Goal: Task Accomplishment & Management: Use online tool/utility

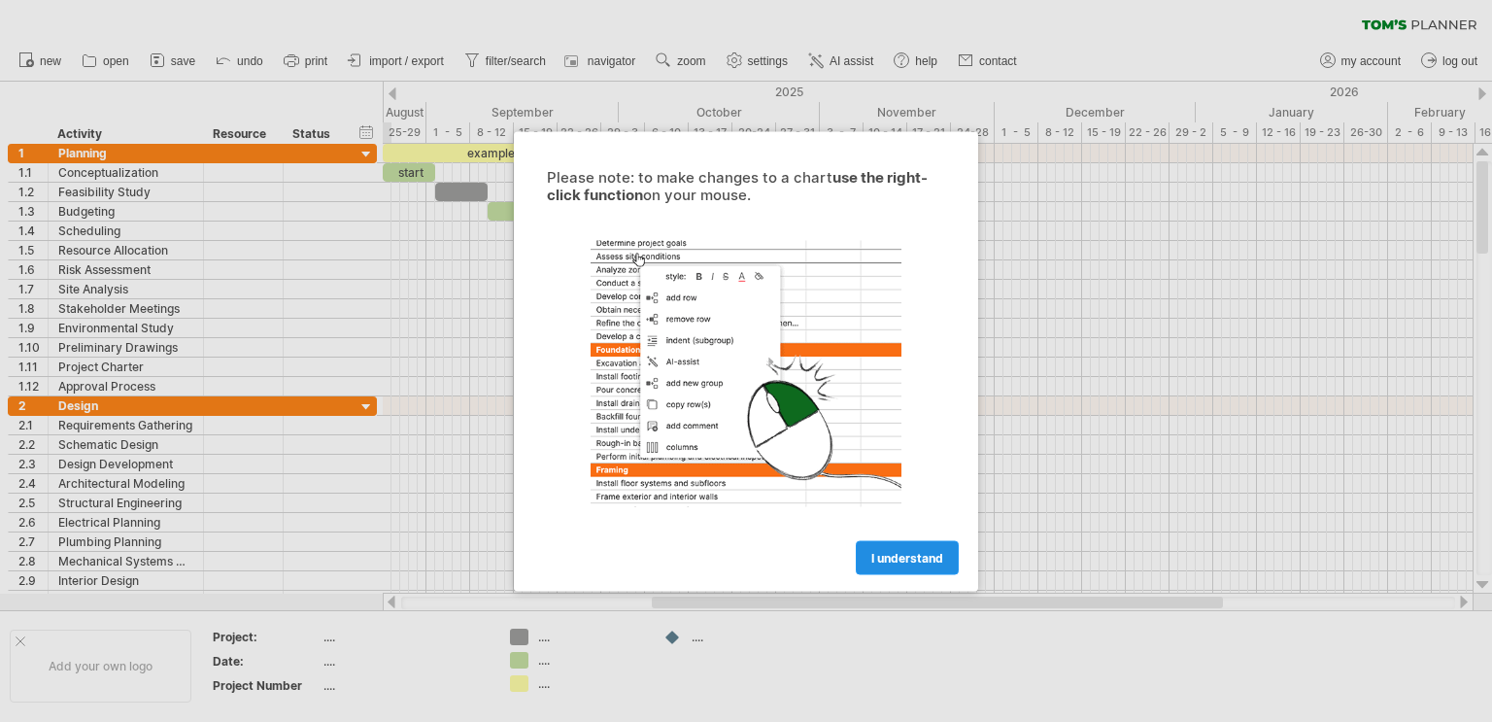
click at [887, 560] on span "I understand" at bounding box center [907, 557] width 72 height 15
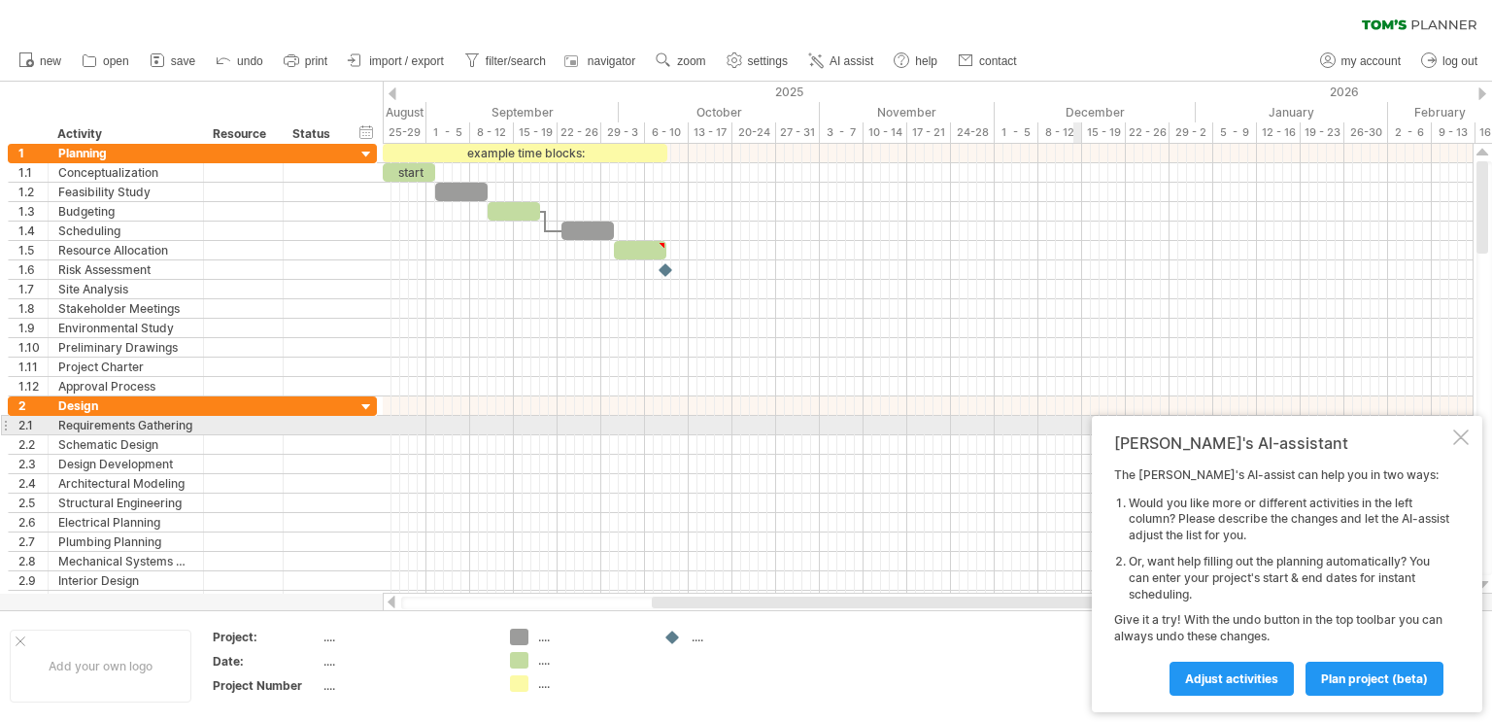
click at [1453, 433] on div at bounding box center [1461, 437] width 16 height 16
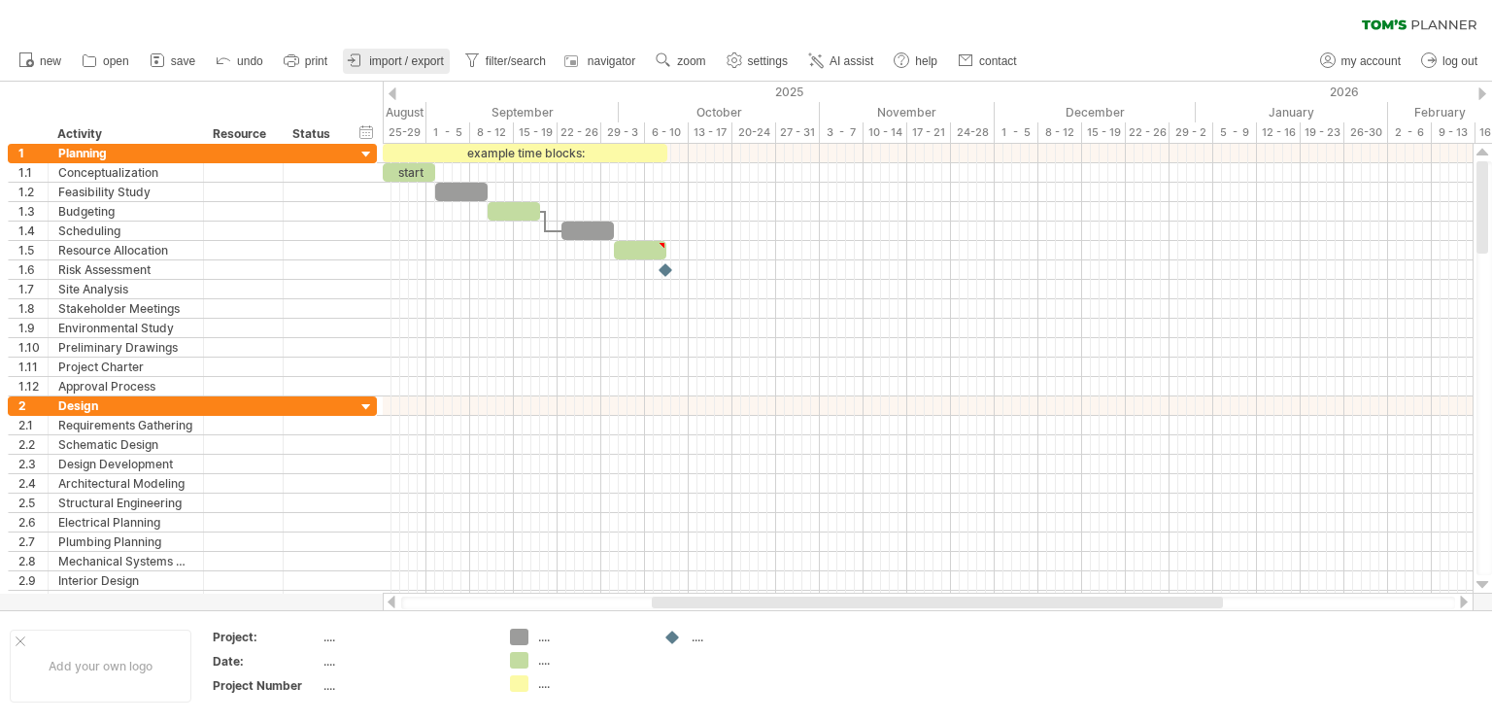
click at [381, 64] on span "import / export" at bounding box center [406, 61] width 75 height 14
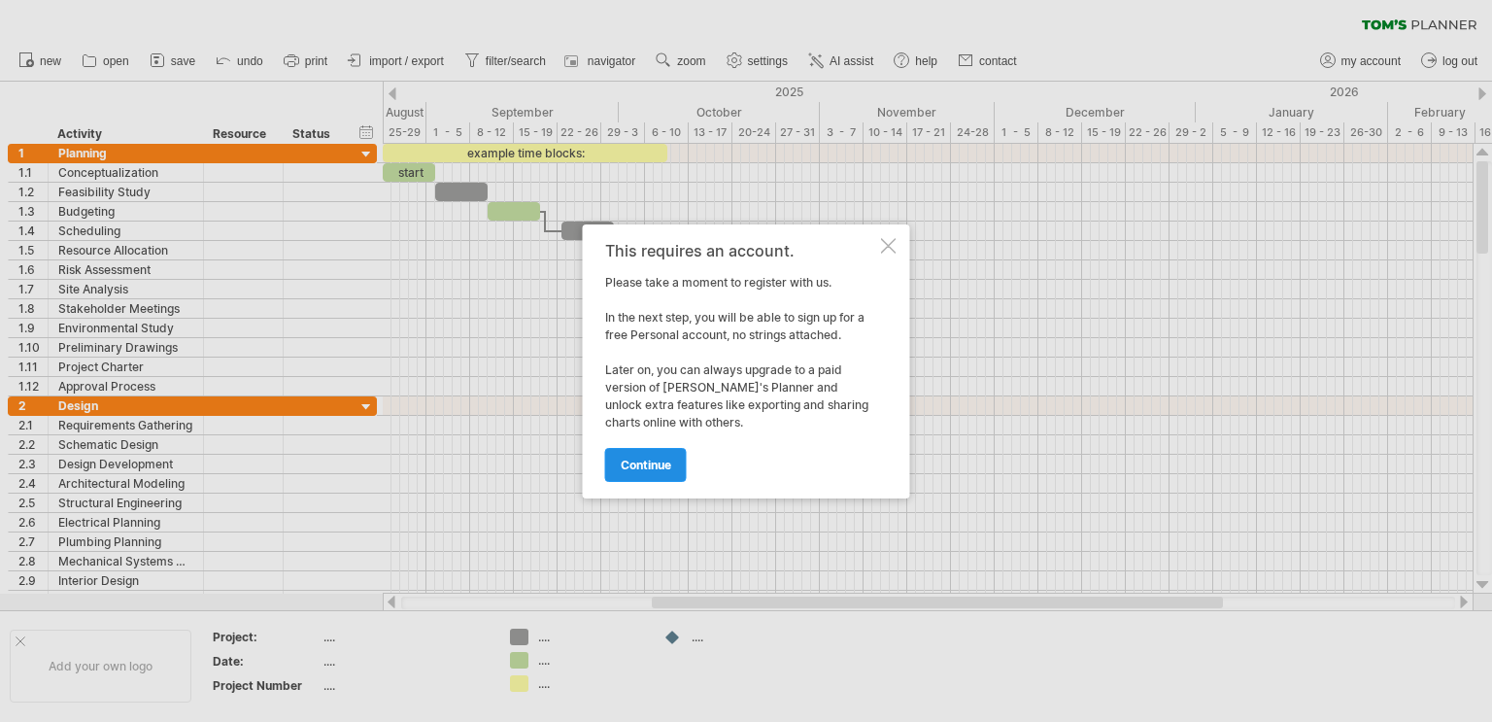
click at [667, 461] on span "continue" at bounding box center [646, 464] width 50 height 15
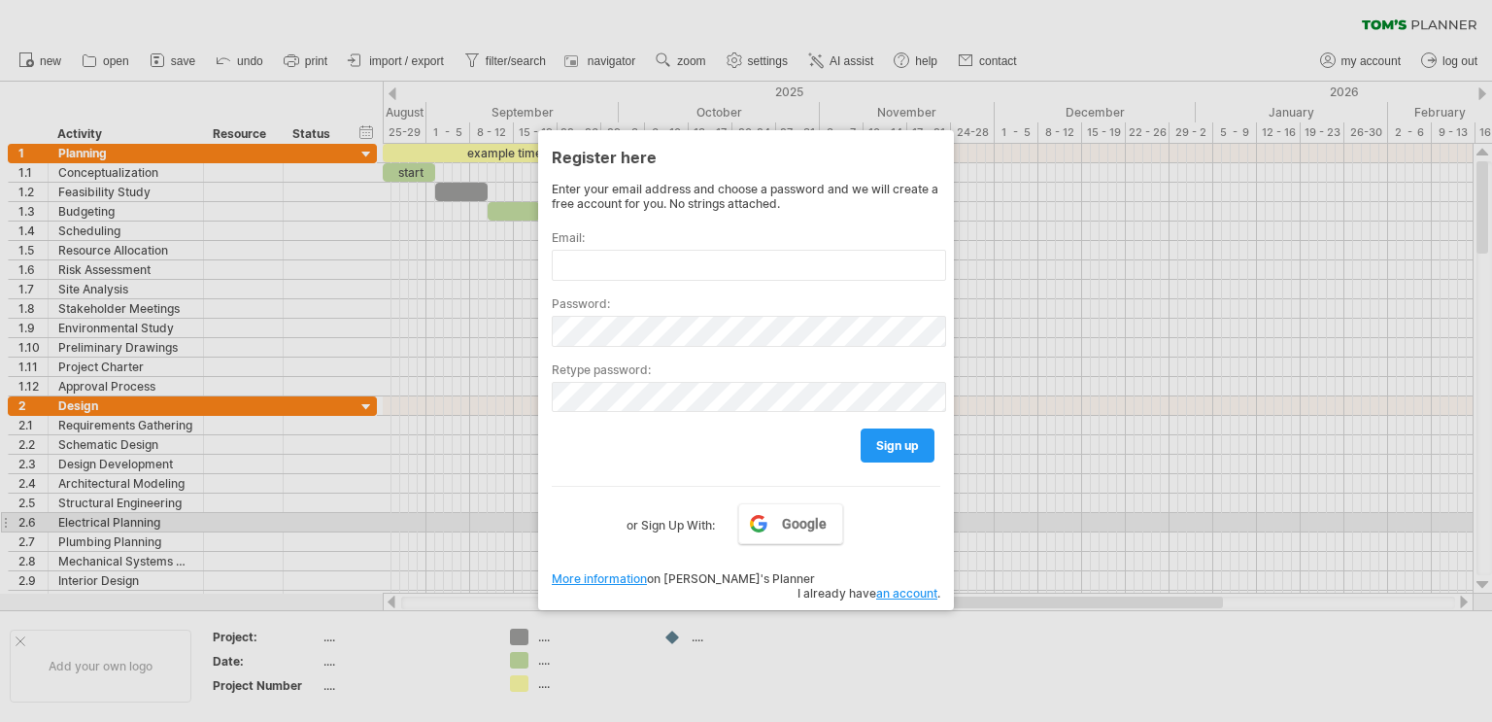
click at [1095, 528] on div at bounding box center [746, 361] width 1492 height 722
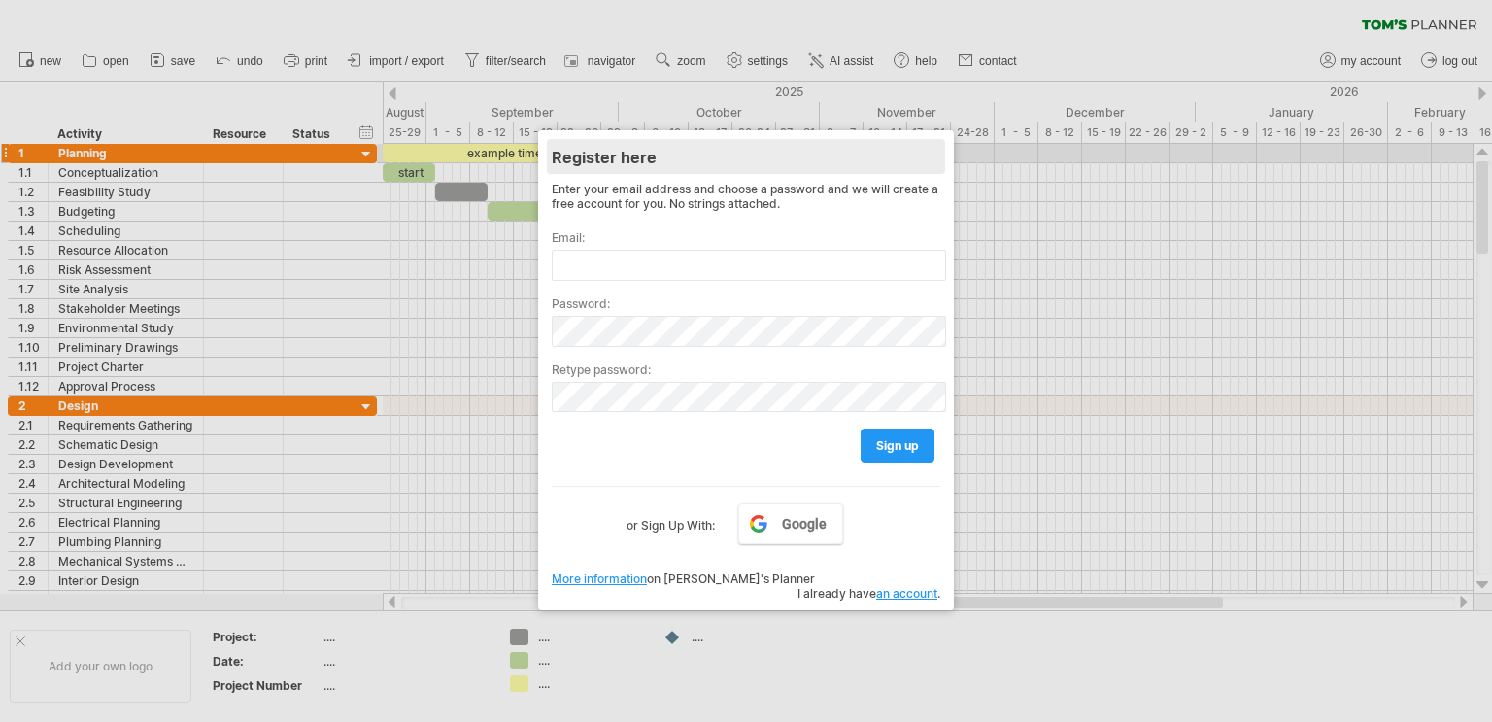
click at [937, 149] on div "Register here" at bounding box center [746, 156] width 388 height 35
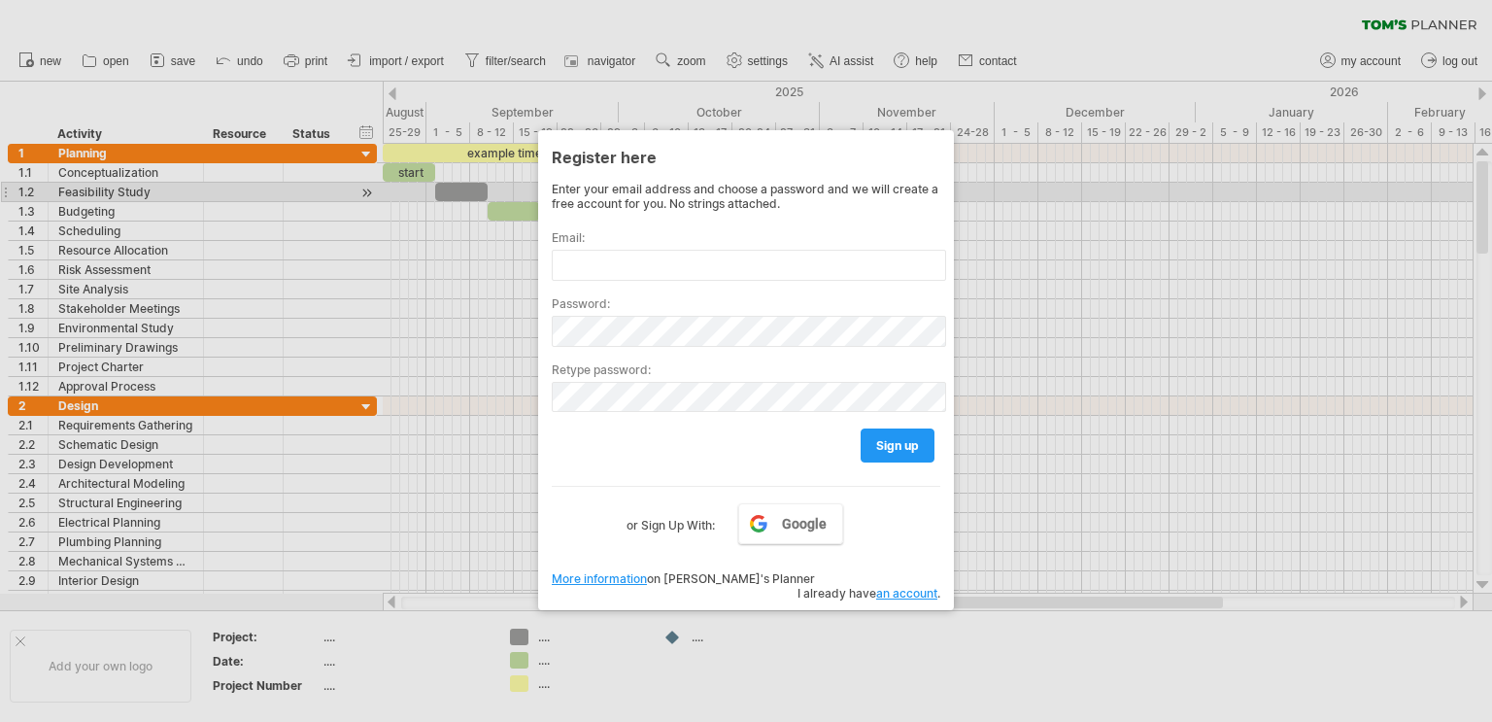
click at [999, 196] on div at bounding box center [746, 361] width 1492 height 722
click at [1000, 197] on div at bounding box center [746, 361] width 1492 height 722
click at [115, 198] on div at bounding box center [746, 361] width 1492 height 722
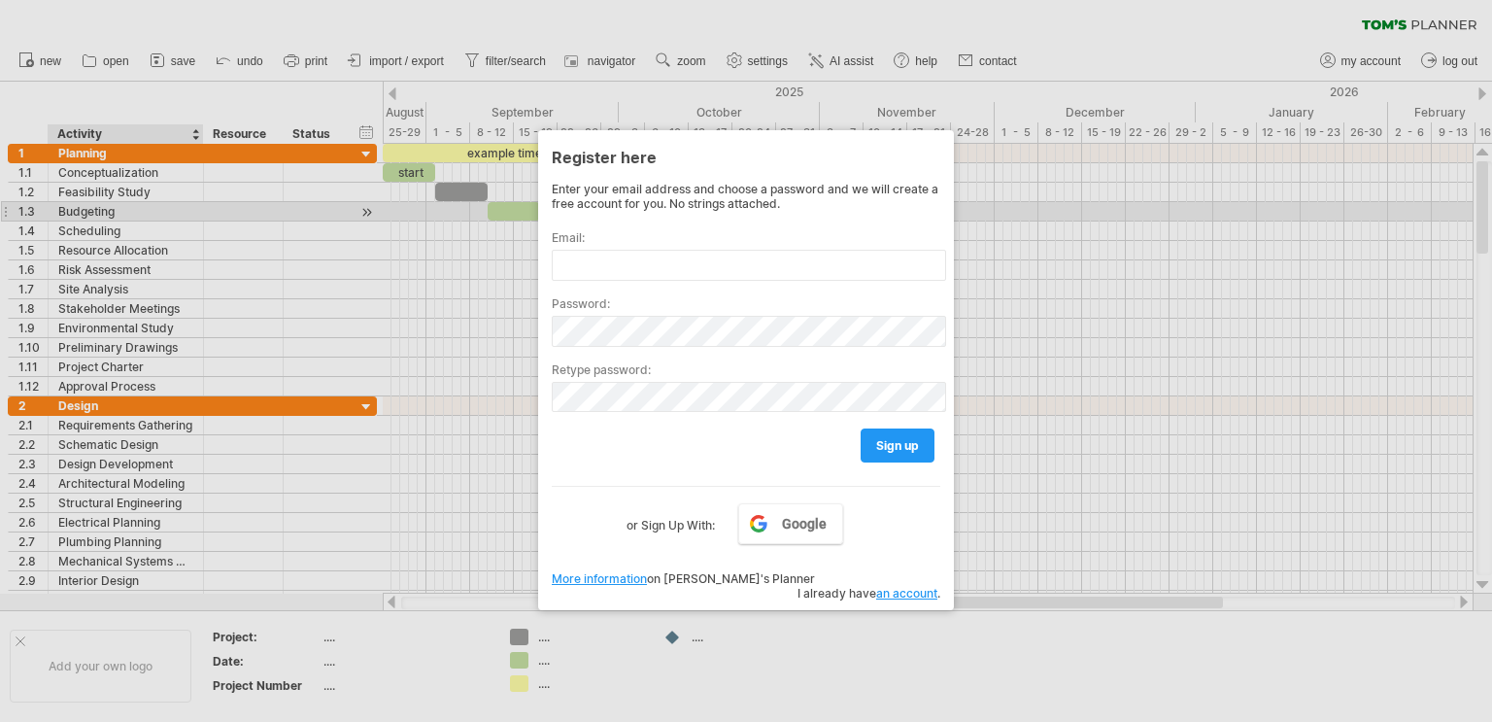
click at [129, 203] on div at bounding box center [746, 361] width 1492 height 722
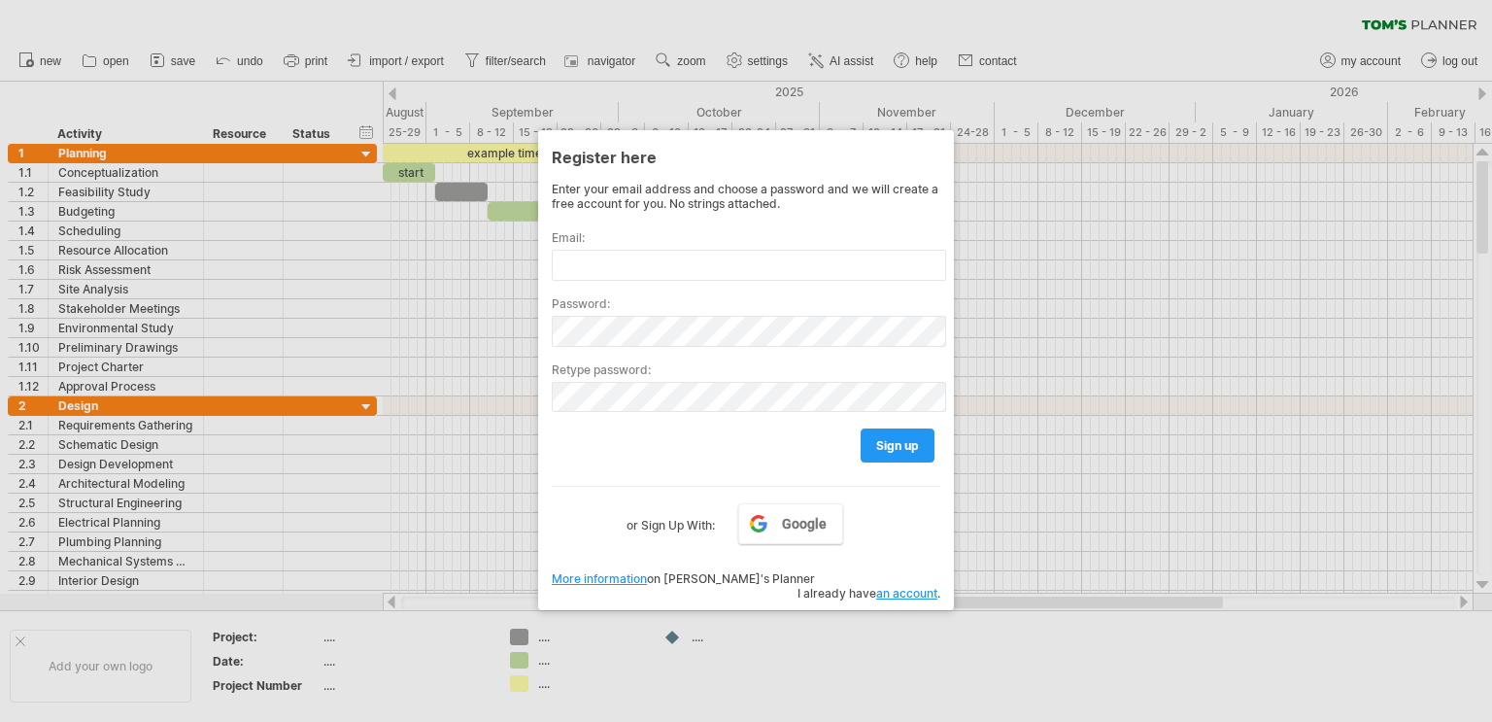
click at [170, 55] on div at bounding box center [746, 361] width 1492 height 722
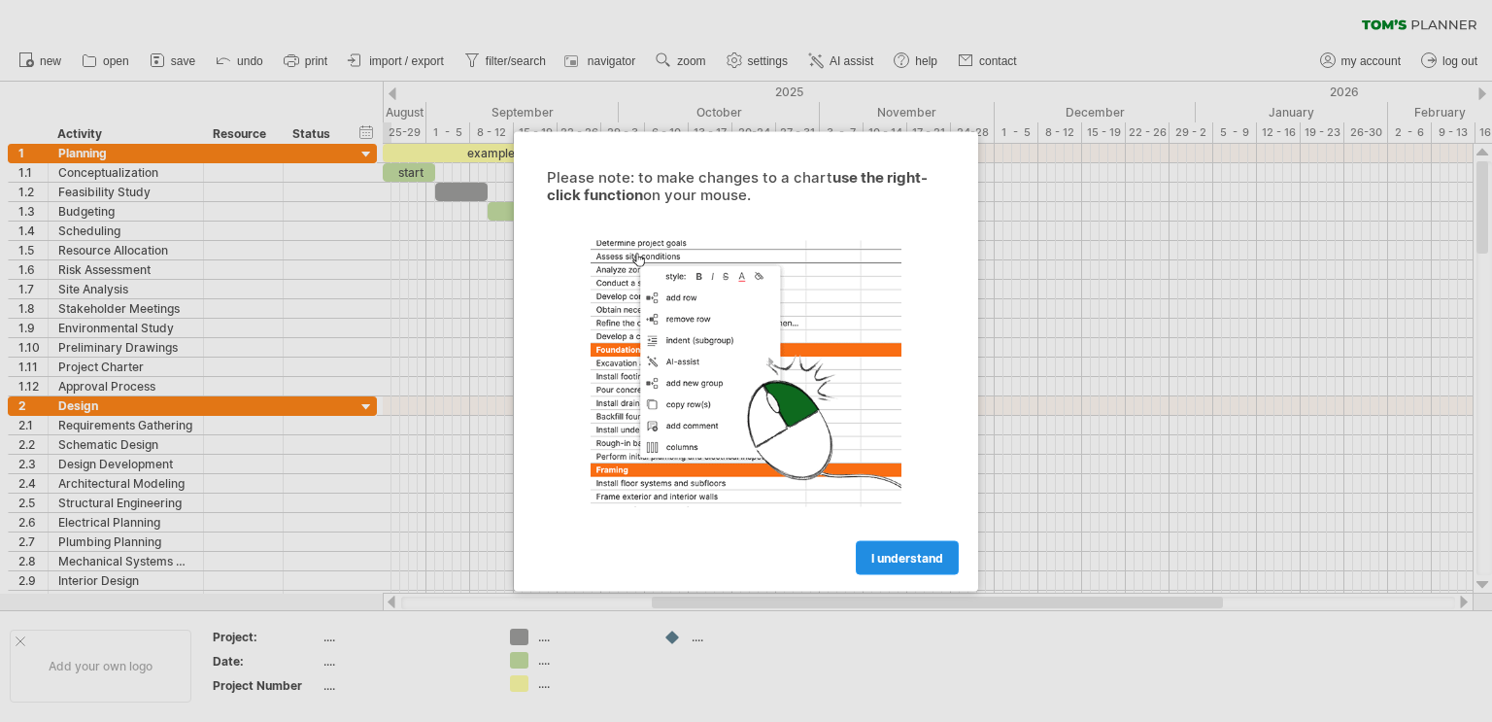
click at [901, 545] on link "I understand" at bounding box center [907, 557] width 103 height 34
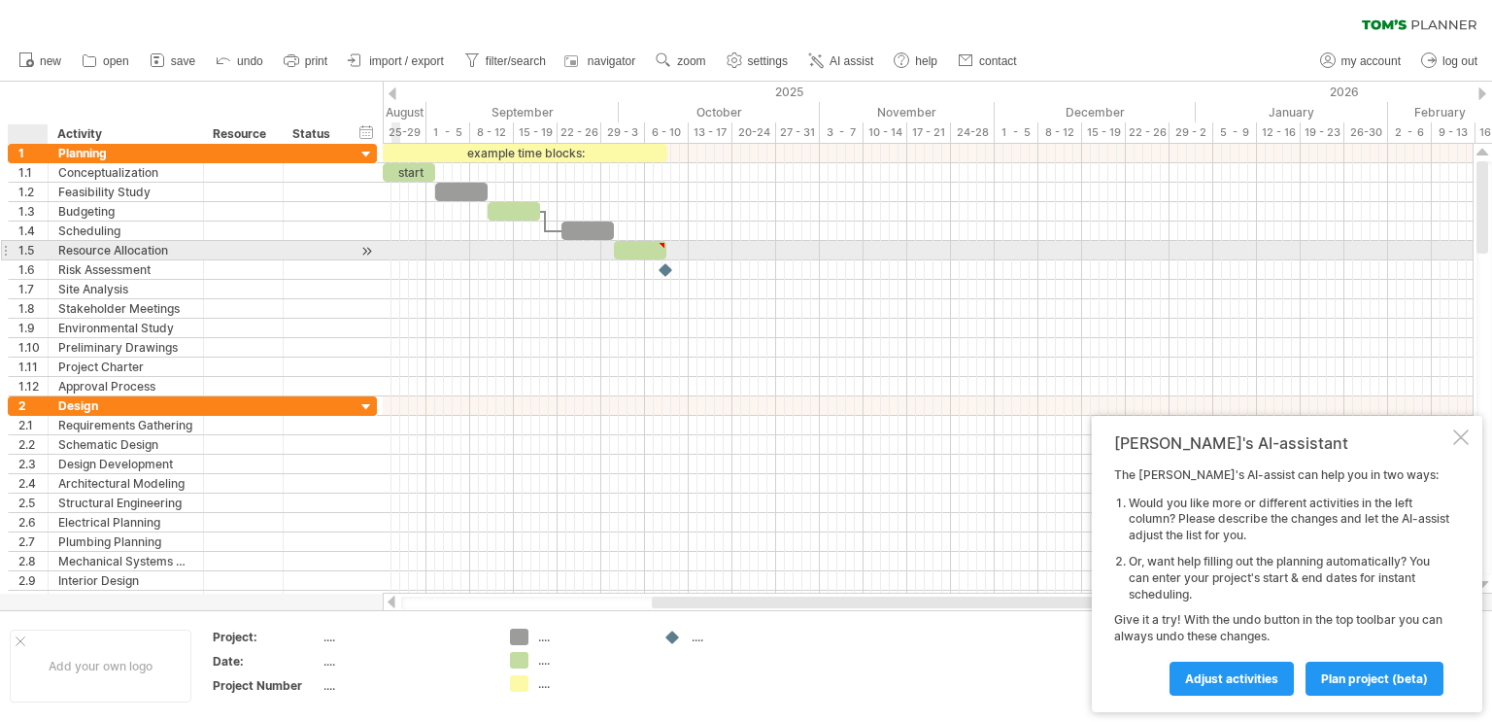
click at [54, 249] on div "**********" at bounding box center [126, 250] width 155 height 18
click at [91, 242] on div "Resource Allocation" at bounding box center [125, 250] width 135 height 18
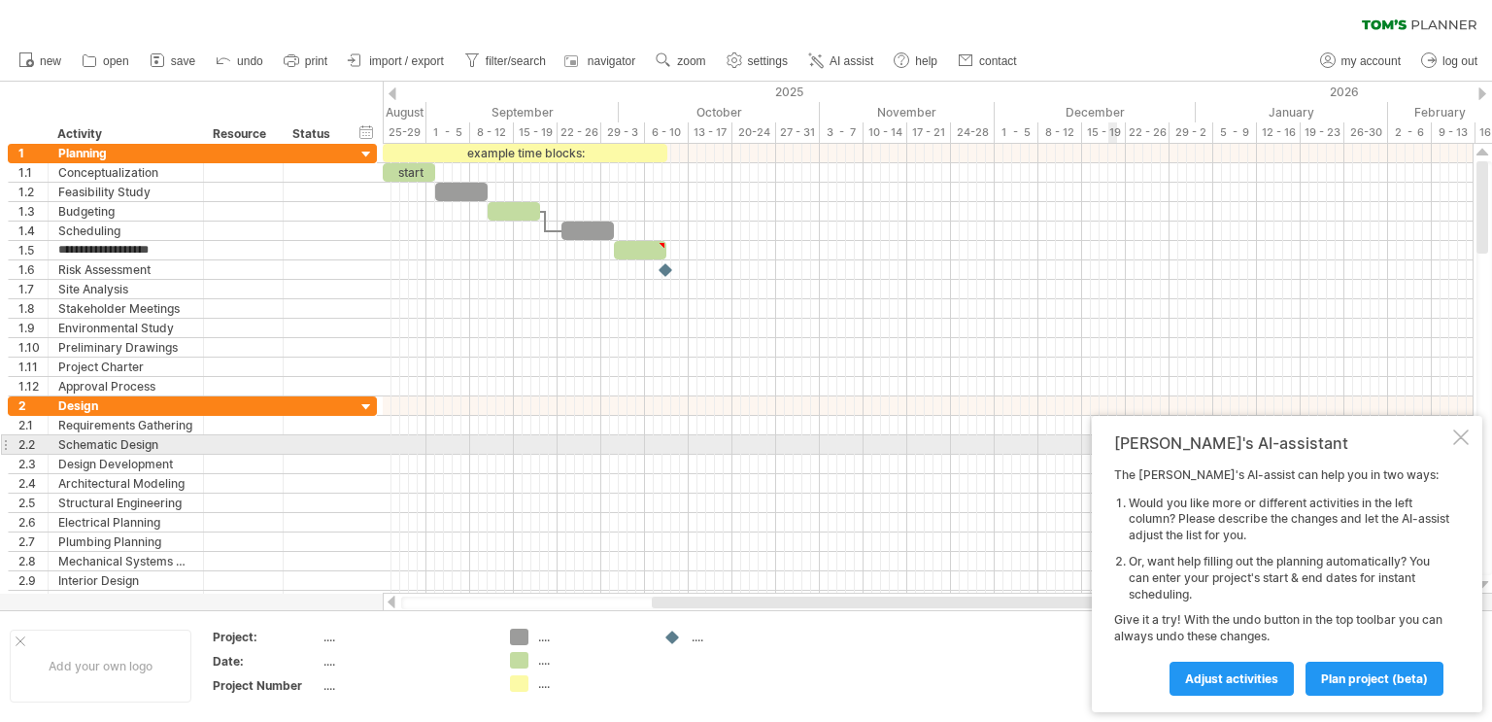
click at [1461, 437] on div at bounding box center [1461, 437] width 16 height 16
